Goal: Information Seeking & Learning: Understand process/instructions

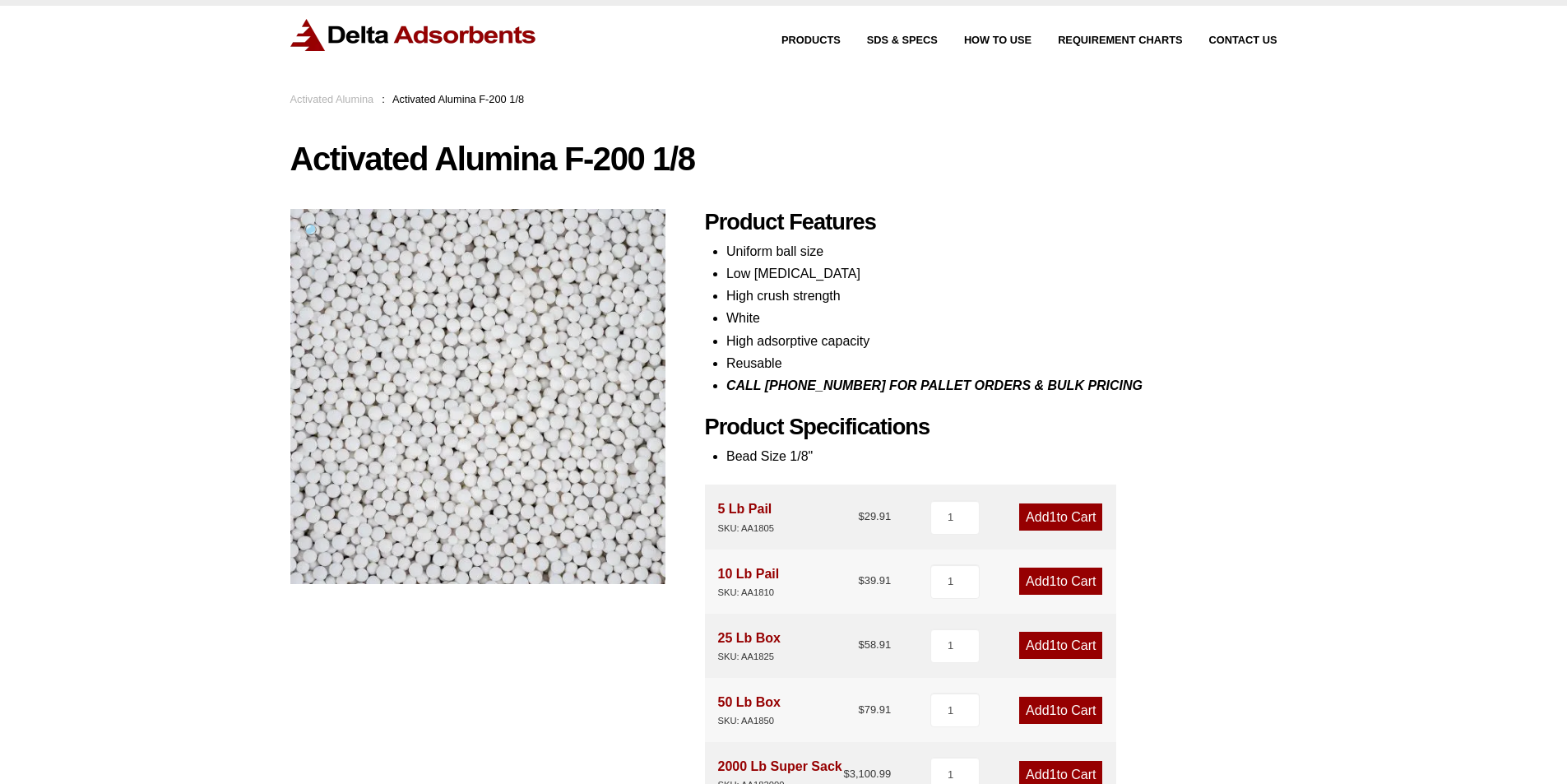
scroll to position [26, 0]
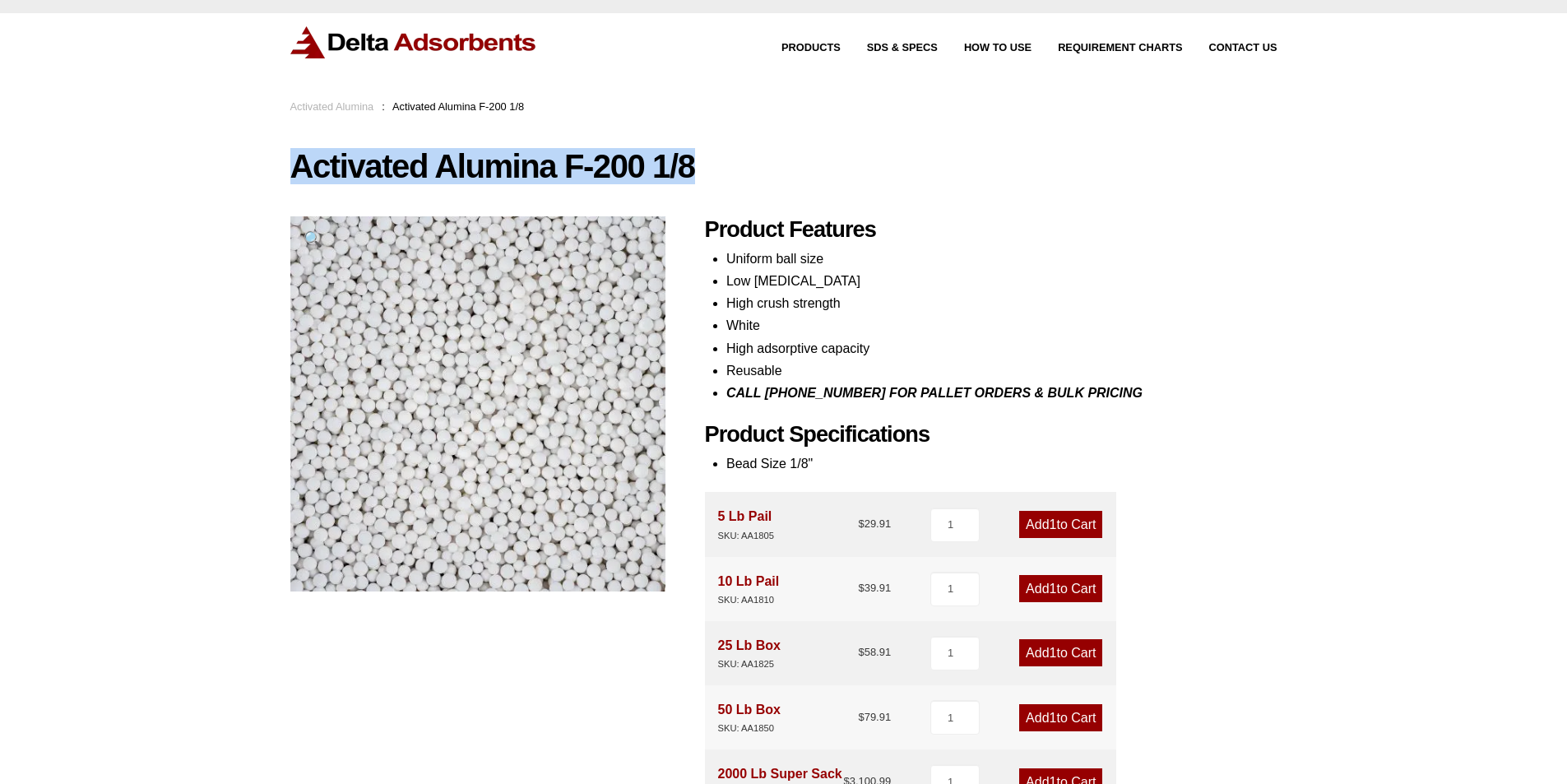
drag, startPoint x: 292, startPoint y: 167, endPoint x: 707, endPoint y: 169, distance: 415.0
click at [704, 169] on h1 "Activated Alumina F-200 1/8" at bounding box center [784, 166] width 987 height 34
copy h1 "Activated Alumina F-200 1/8"
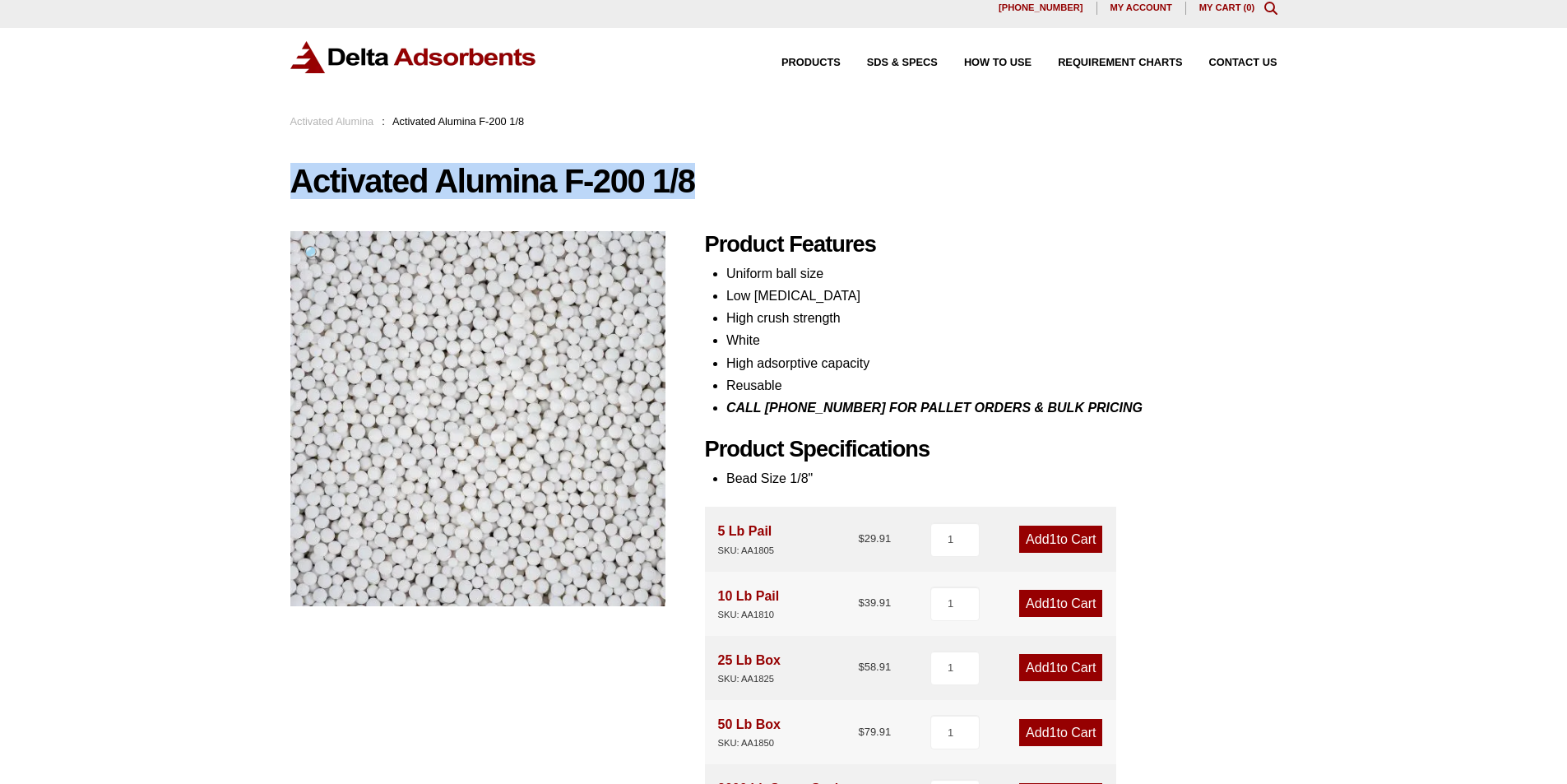
scroll to position [0, 0]
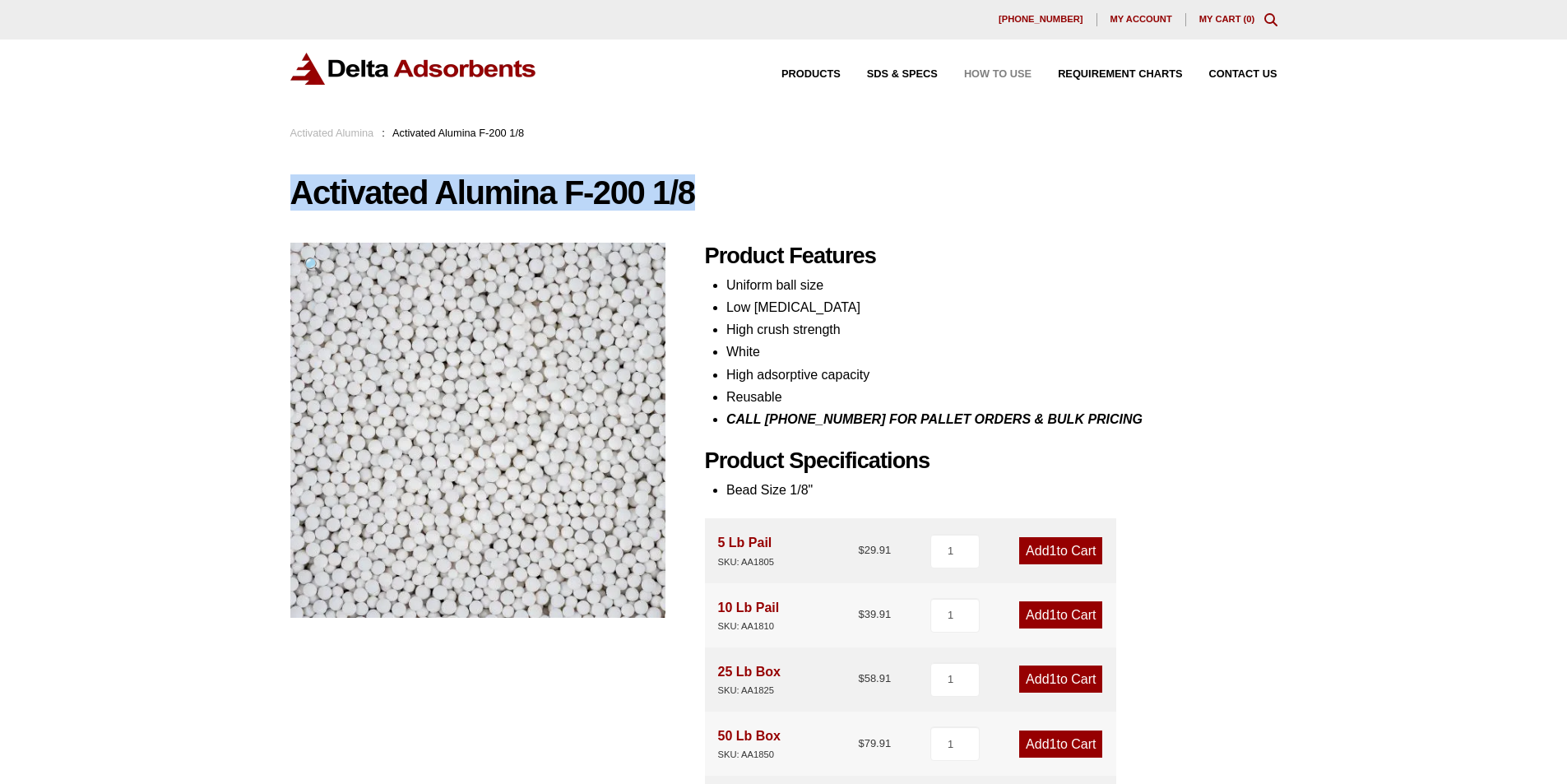
click at [983, 72] on span "How to Use" at bounding box center [998, 74] width 67 height 11
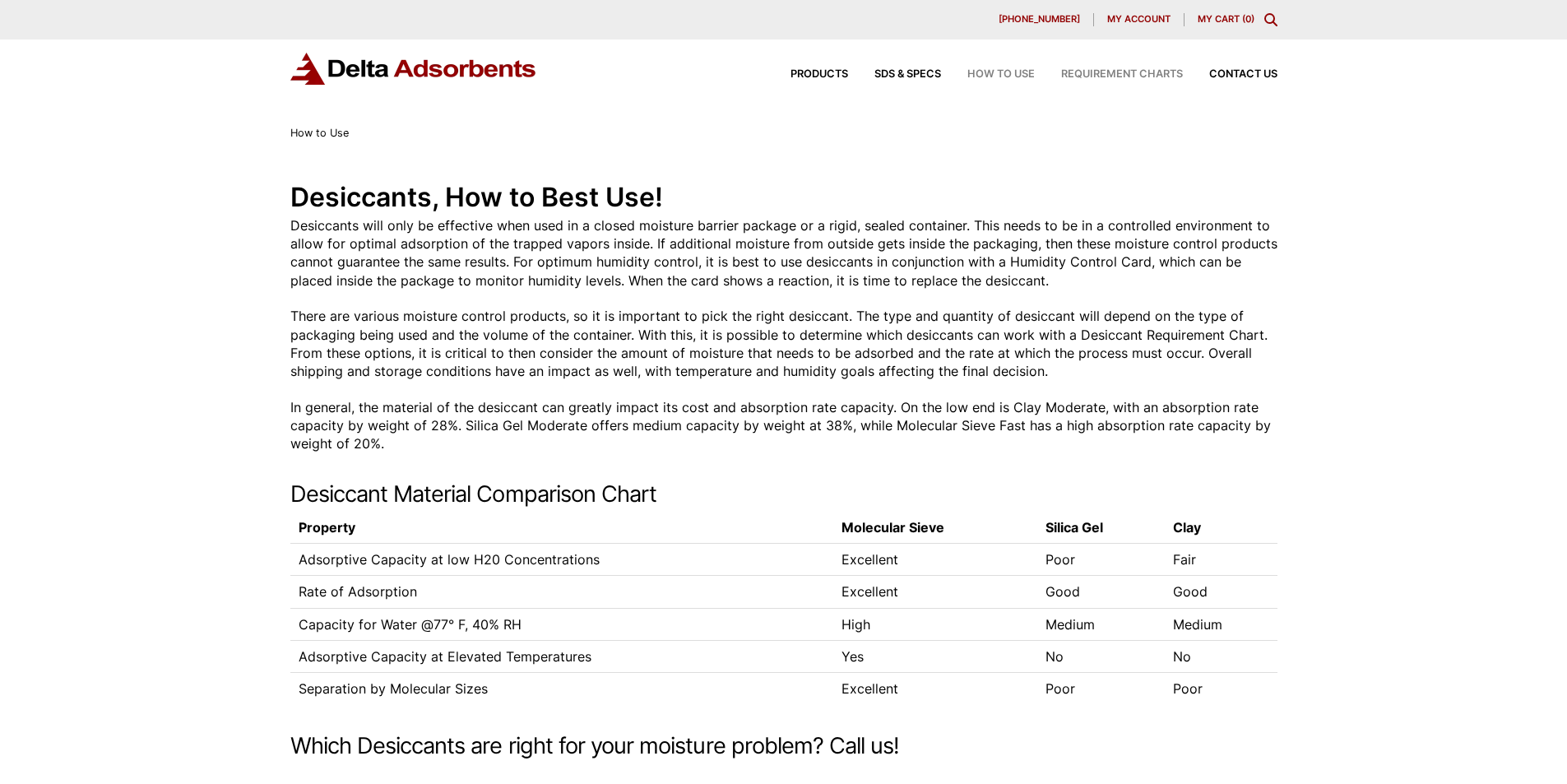
click at [1118, 72] on span "Requirement Charts" at bounding box center [1122, 74] width 121 height 11
